Goal: Complete application form

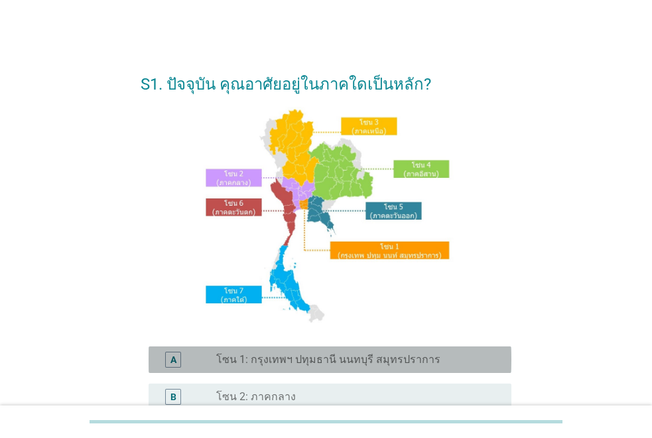
click at [344, 354] on label "โซน 1: กรุงเทพฯ ปทุมธานี นนทบุรี สมุทรปราการ" at bounding box center [328, 359] width 224 height 13
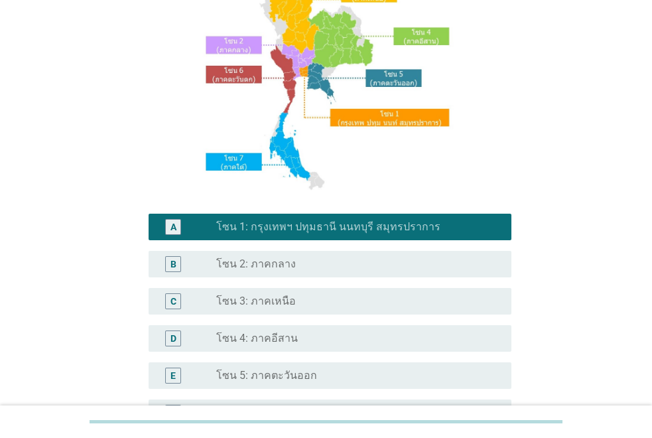
scroll to position [329, 0]
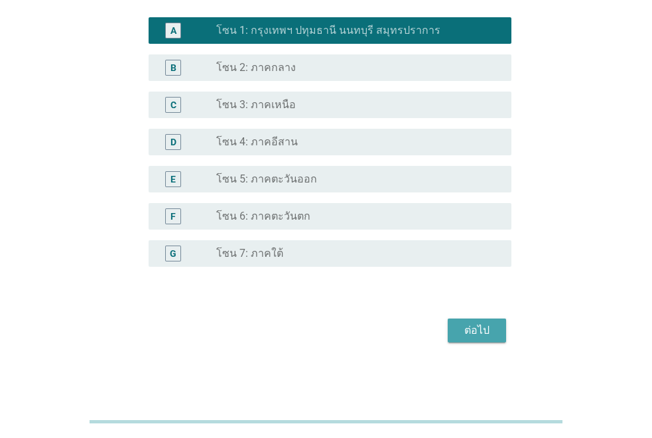
click at [481, 336] on div "ต่อไป" at bounding box center [476, 330] width 37 height 16
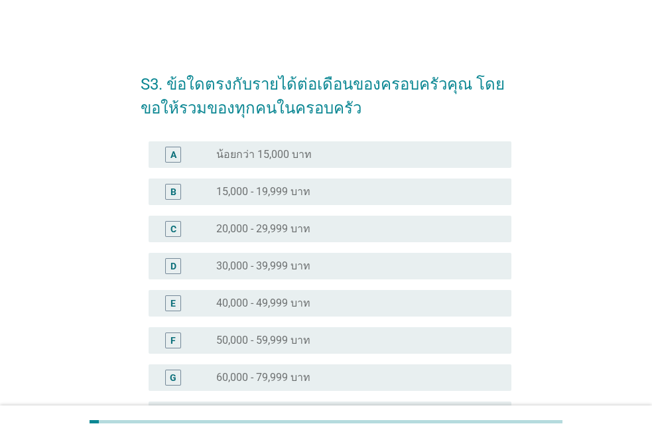
click at [350, 348] on div "F radio_button_unchecked 50,000 - 59,999 บาท" at bounding box center [330, 340] width 363 height 27
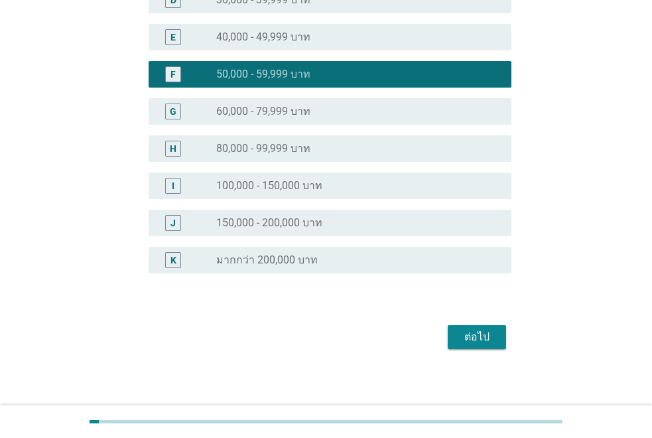
scroll to position [272, 0]
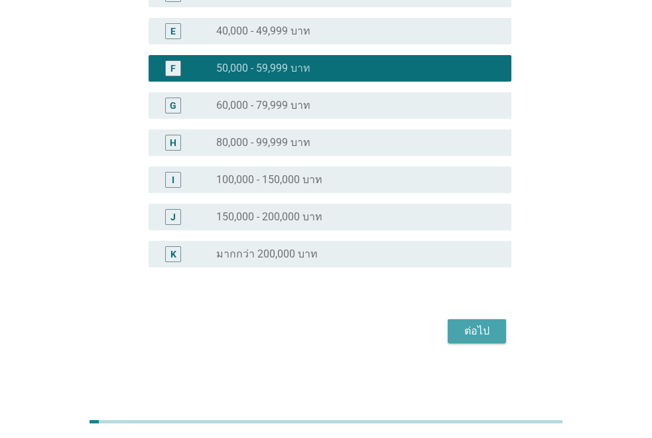
click at [480, 334] on div "ต่อไป" at bounding box center [476, 331] width 37 height 16
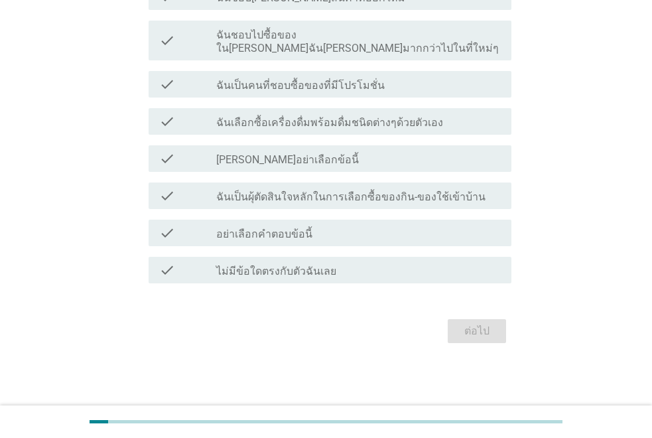
scroll to position [0, 0]
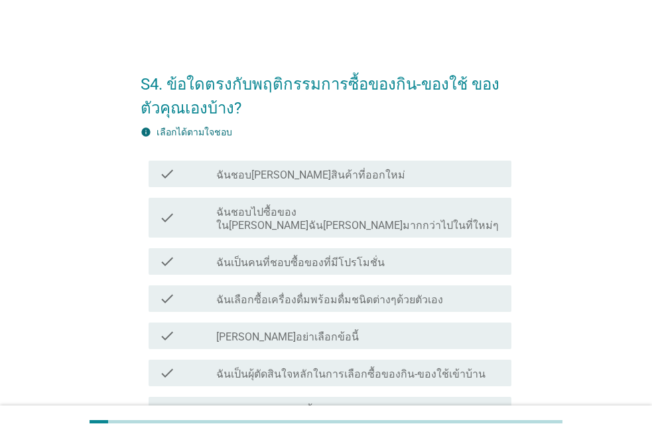
click at [247, 185] on div "check check_box_outline_blank ฉันชอบ[PERSON_NAME]สินค้าที่ออกใหม่" at bounding box center [330, 174] width 363 height 27
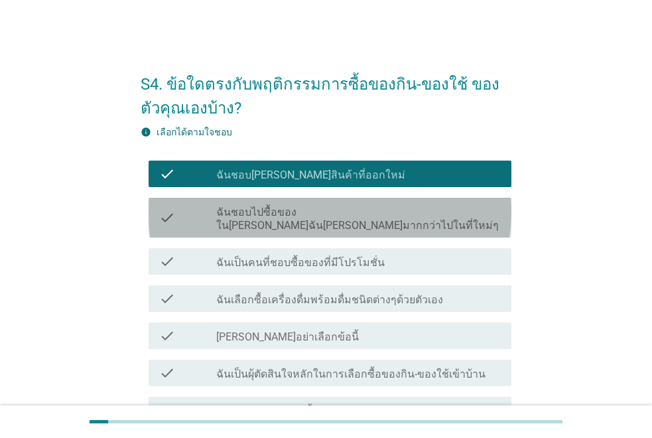
click at [247, 208] on label "ฉันชอบไปซื้อของใน[PERSON_NAME]ฉัน[PERSON_NAME]มากกว่าไปในที่ใหม่ๆ" at bounding box center [358, 219] width 285 height 27
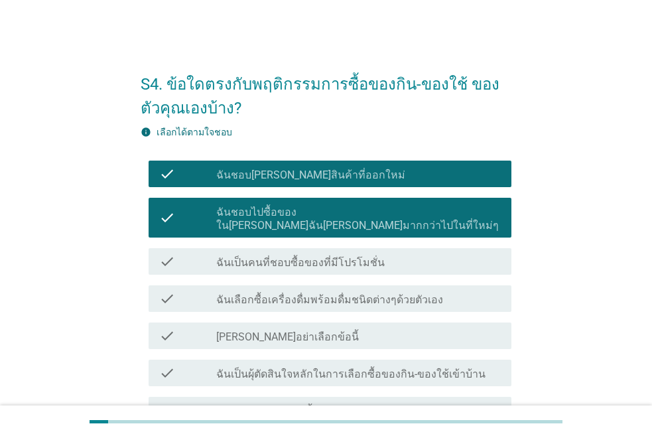
click at [253, 248] on div "check check_box_outline_blank ฉันเป็นคนที่ชอบซื้อของที่มีโปรโมชั่น" at bounding box center [330, 261] width 363 height 27
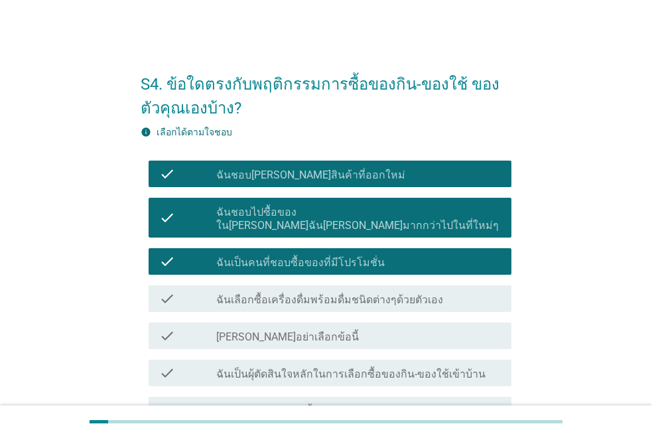
click at [253, 293] on label "ฉันเลือกซื้อเครื่องดื่มพร้อมดื่มชนิดต่างๆด้วยตัวเอง" at bounding box center [329, 299] width 227 height 13
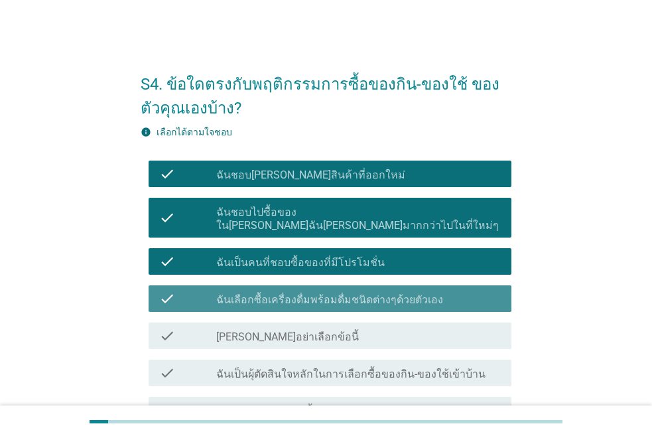
click at [259, 328] on div "check_box_outline_blank [PERSON_NAME]อย่าเลือกข้อนี้" at bounding box center [358, 336] width 285 height 16
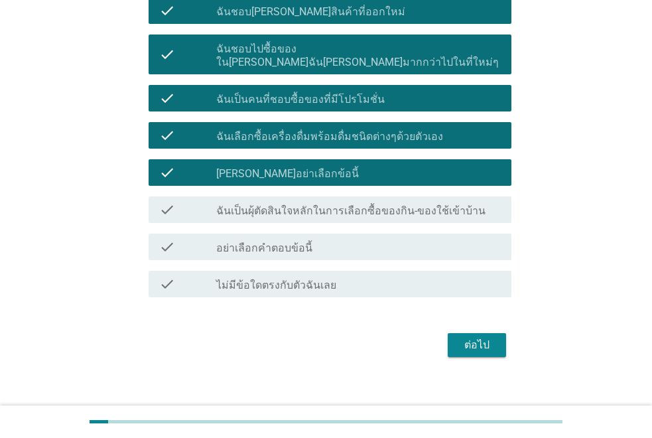
scroll to position [164, 0]
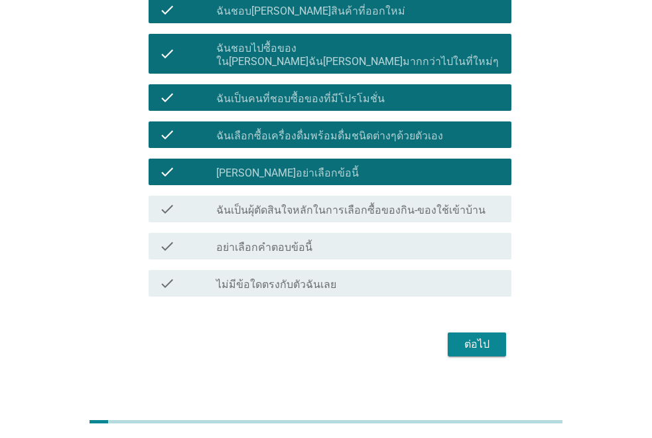
click at [482, 336] on div "ต่อไป" at bounding box center [476, 344] width 37 height 16
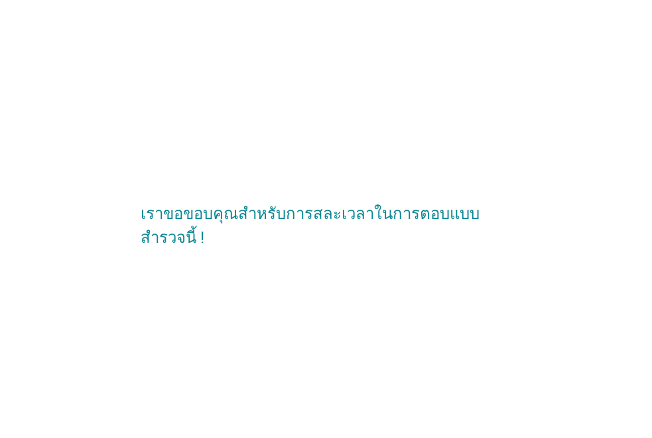
scroll to position [0, 0]
